Goal: Consume media (video, audio)

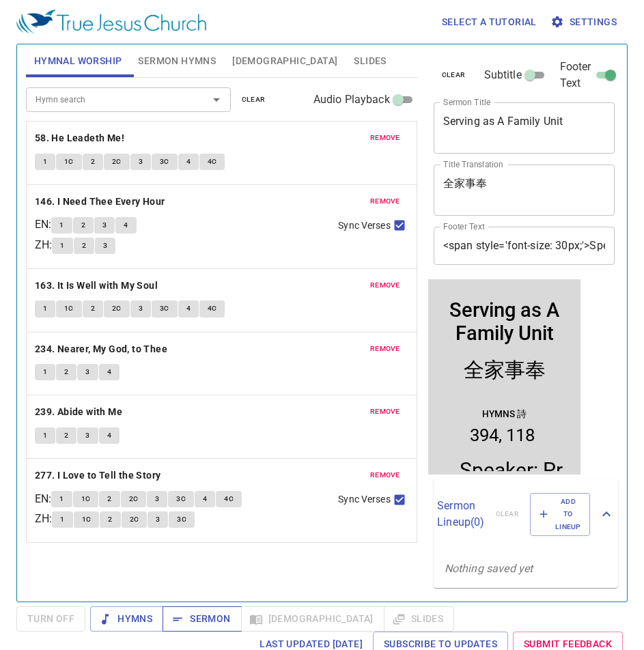
click at [167, 623] on button "Sermon" at bounding box center [202, 618] width 79 height 25
click at [486, 111] on div "Serving as A Family Unit x Sermon Title" at bounding box center [525, 127] width 182 height 51
